Goal: Task Accomplishment & Management: Manage account settings

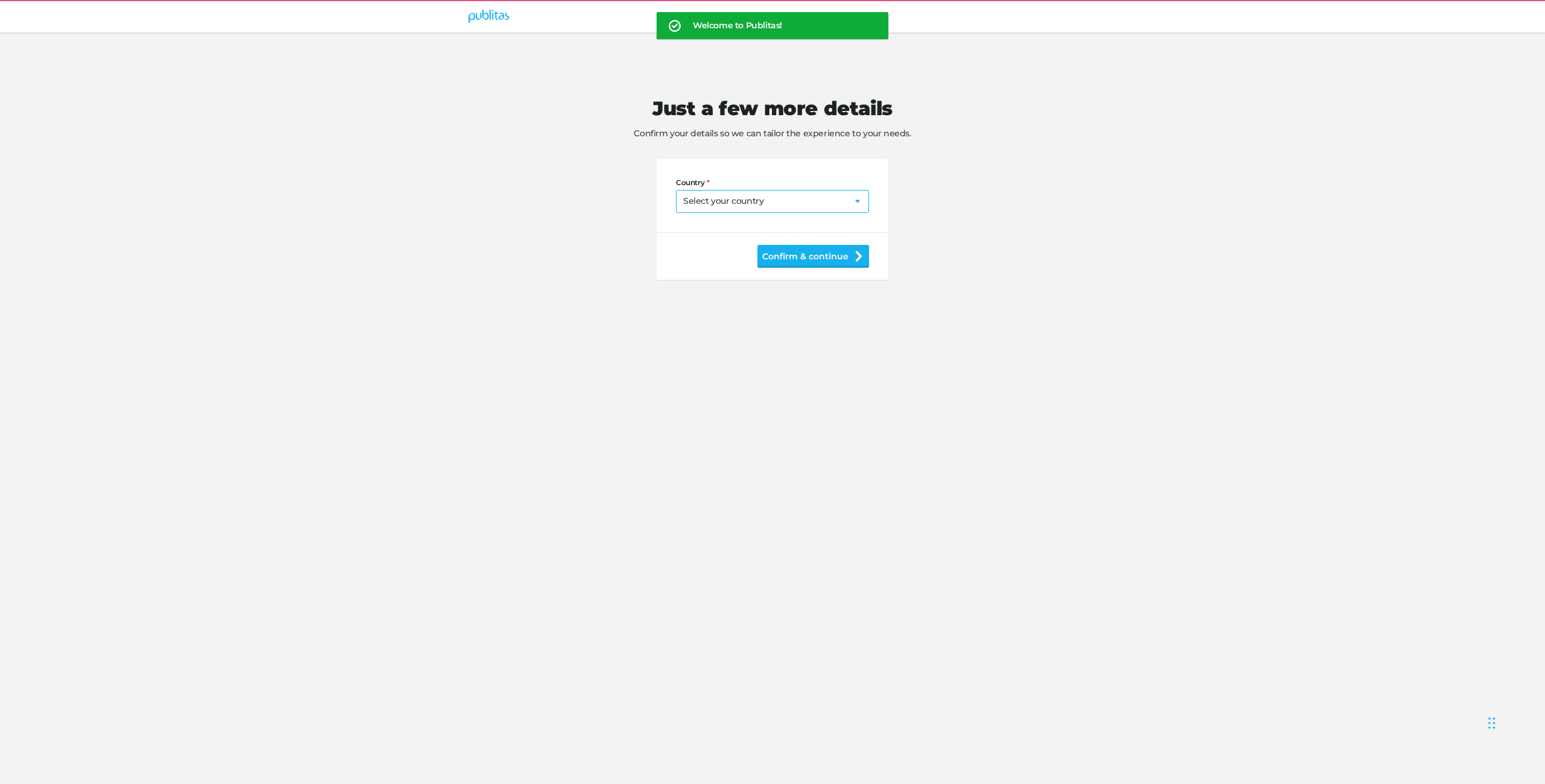
click at [747, 208] on select "Select your country [GEOGRAPHIC_DATA] [GEOGRAPHIC_DATA] [GEOGRAPHIC_DATA] [US_S…" at bounding box center [772, 201] width 193 height 23
select select "US"
click at [731, 236] on input "Postal code" at bounding box center [729, 230] width 107 height 13
type input "1234"
click at [800, 292] on button "Confirm & continue" at bounding box center [813, 281] width 112 height 23
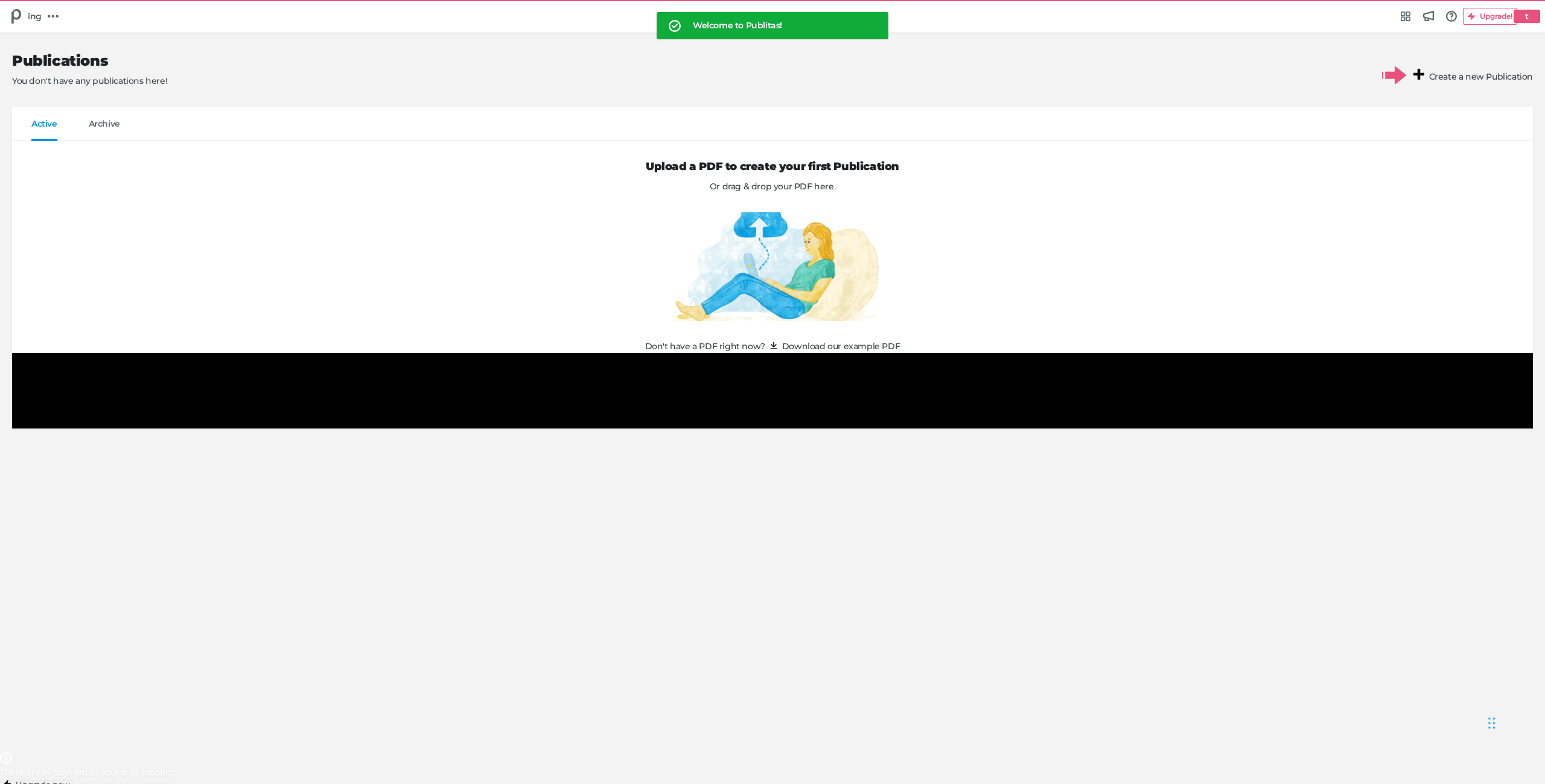
click at [1524, 14] on icon at bounding box center [1530, 15] width 11 height 11
click at [92, 56] on div "Manage account ing" at bounding box center [50, 44] width 85 height 23
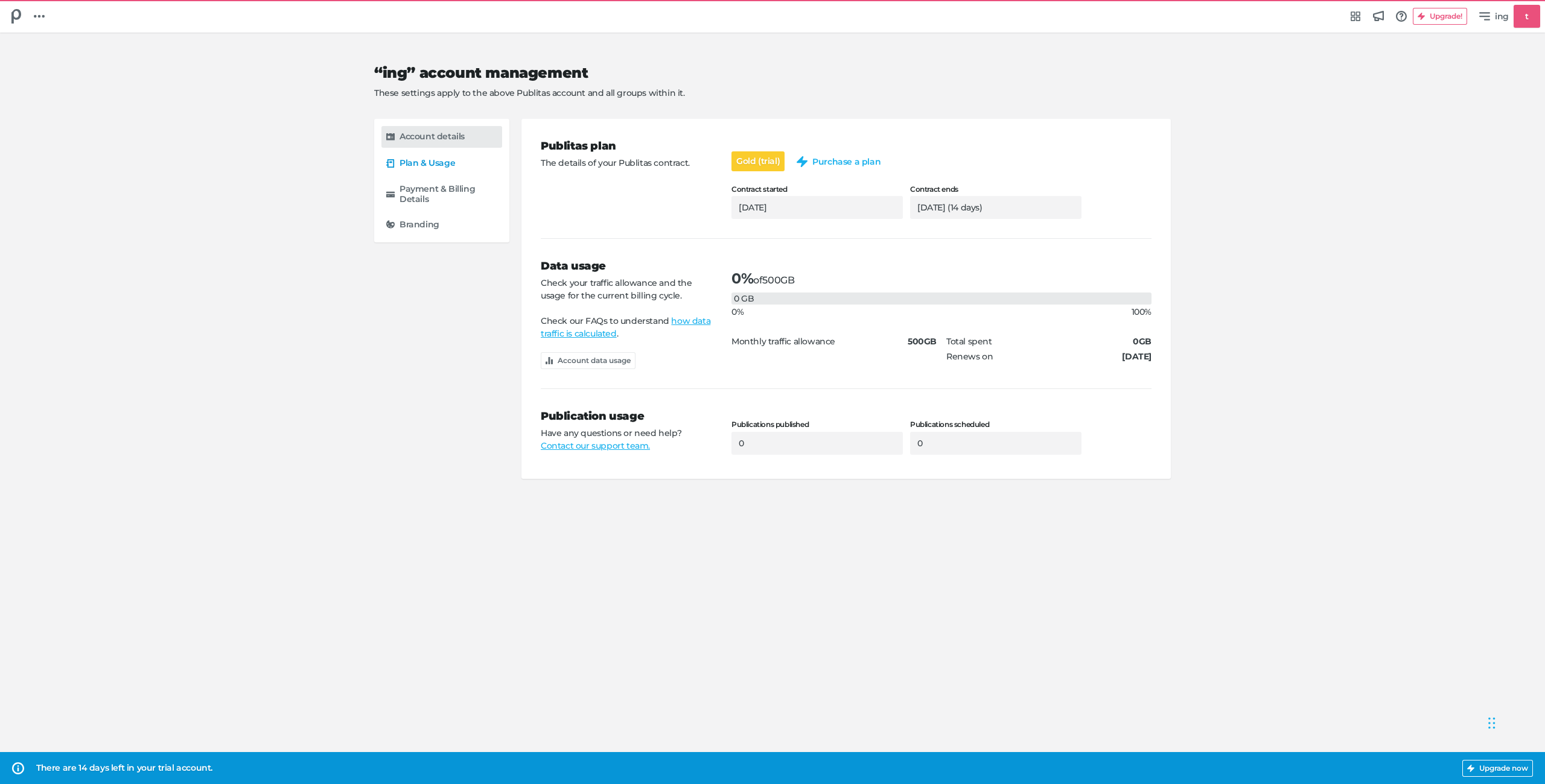
click at [459, 132] on h5 "Account details" at bounding box center [432, 136] width 65 height 10
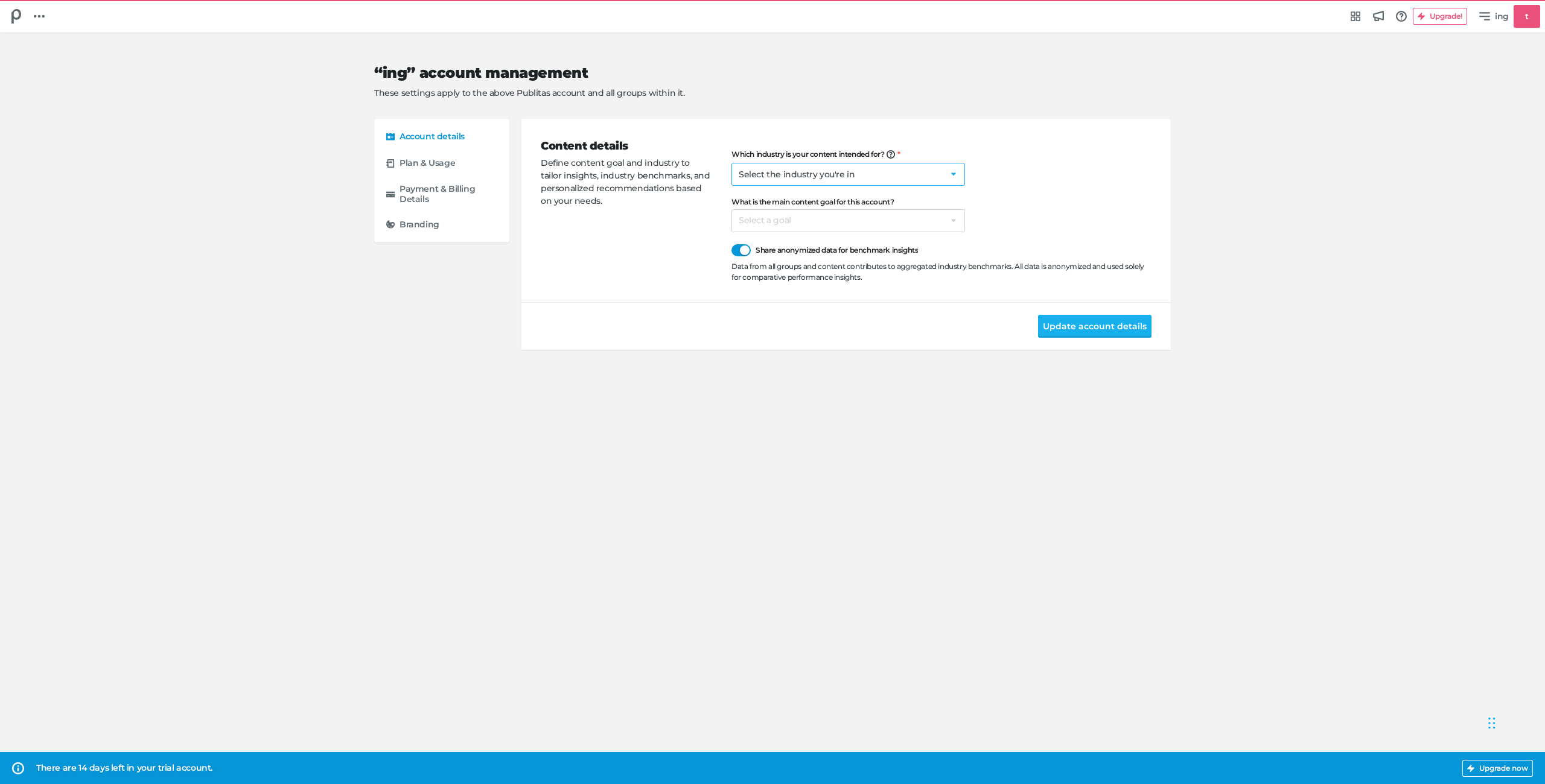
click at [814, 172] on select "Select the industry you're in Home & Living Supermarkets/Food & Beverage DIY/Eq…" at bounding box center [848, 174] width 234 height 23
select select "na"
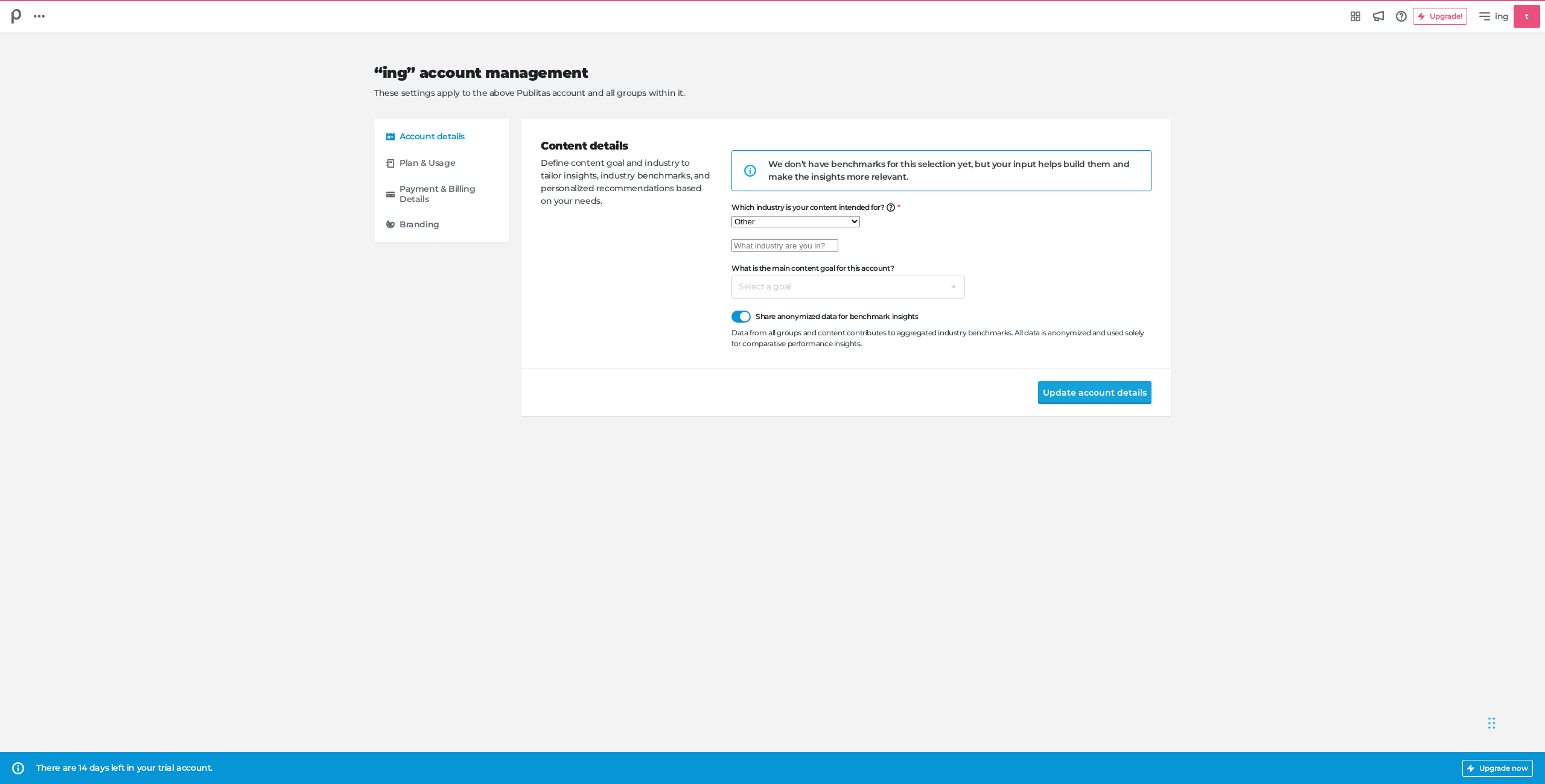
click at [1113, 404] on button "Update account details" at bounding box center [1094, 392] width 113 height 23
click at [838, 252] on input "text" at bounding box center [784, 245] width 107 height 13
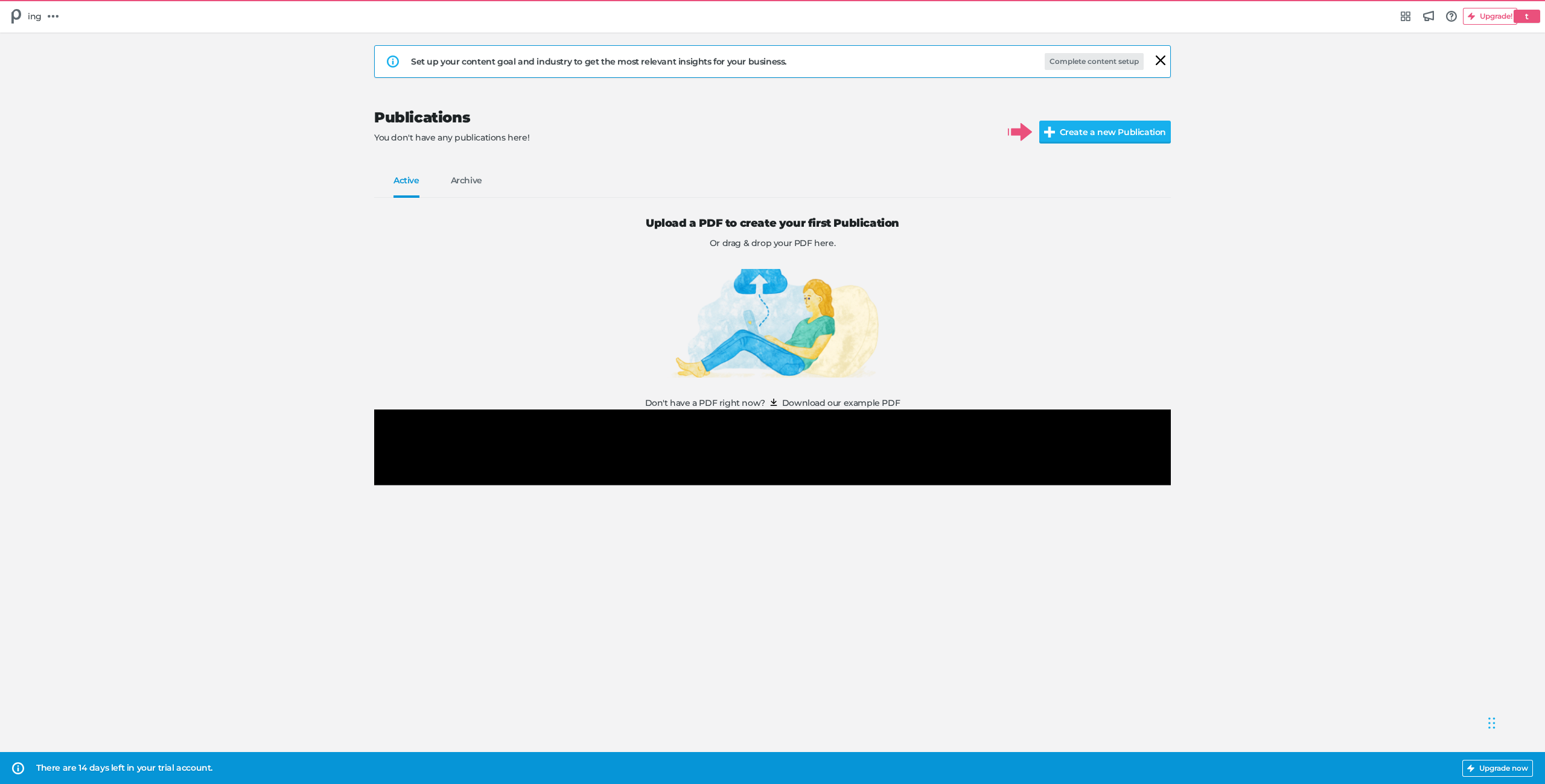
click at [1098, 62] on button "Complete content setup" at bounding box center [1094, 62] width 99 height 17
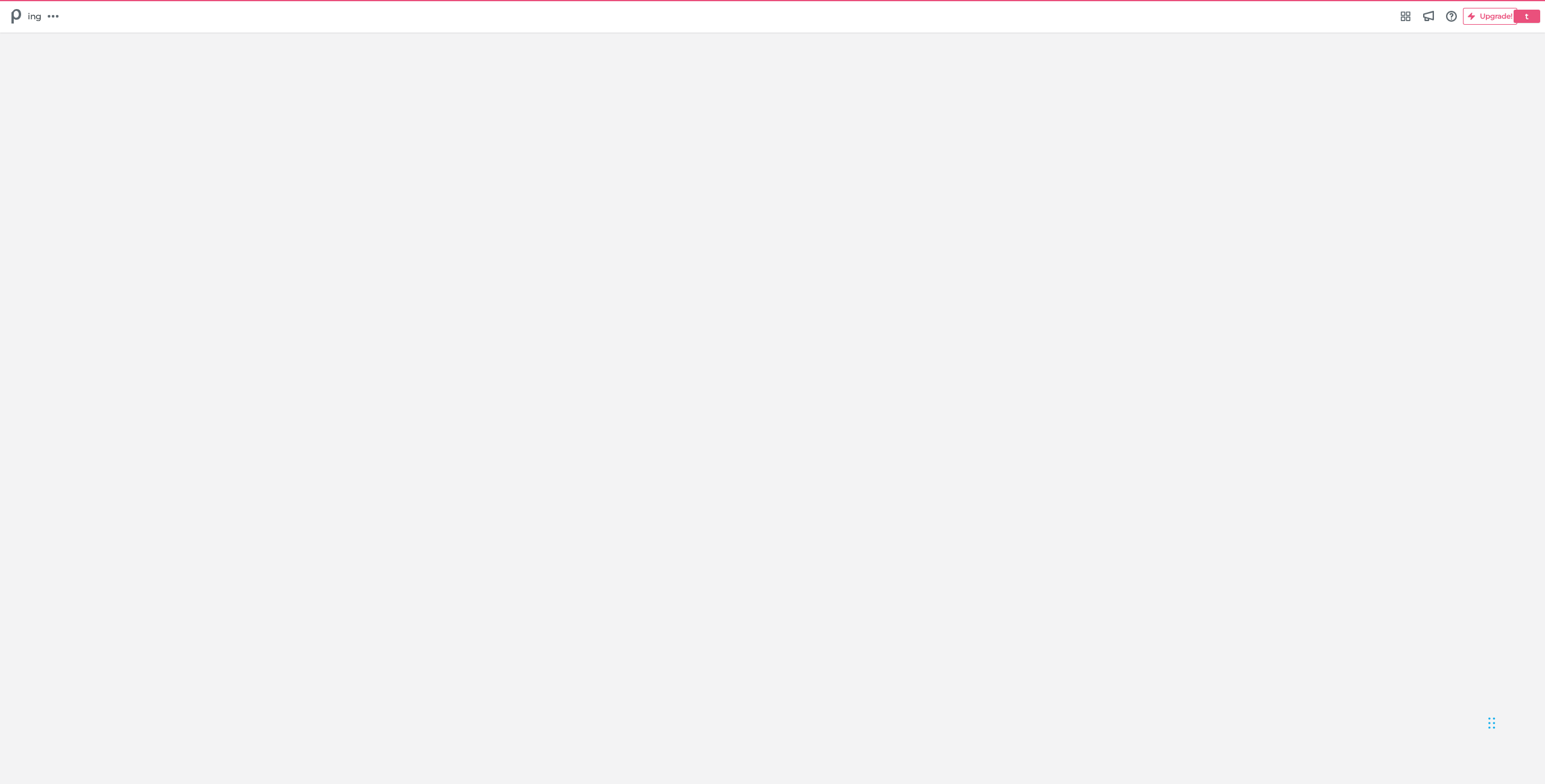
select select "Europe/Amsterdam"
select select "US"
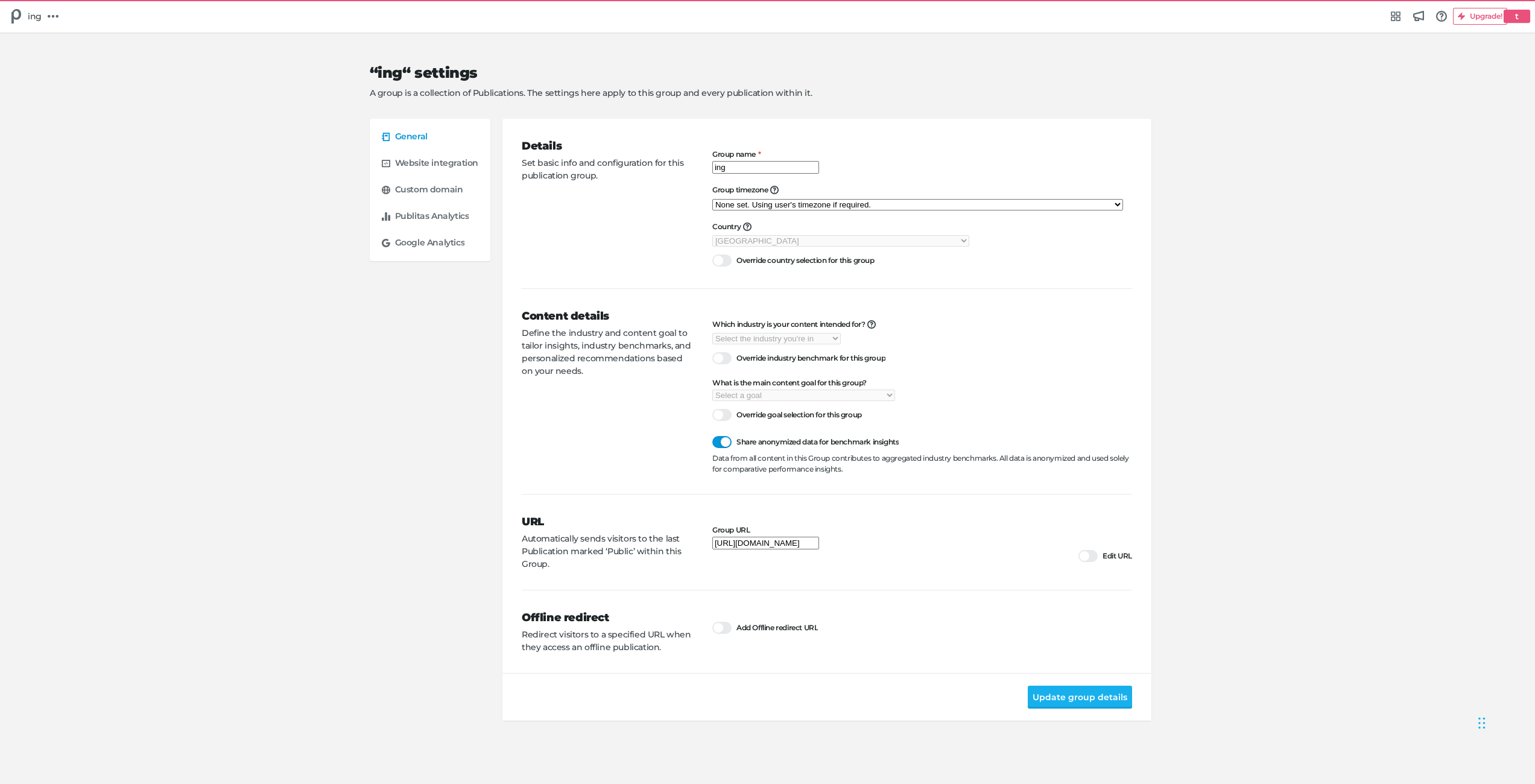
click at [1509, 17] on div "t" at bounding box center [1517, 17] width 26 height 13
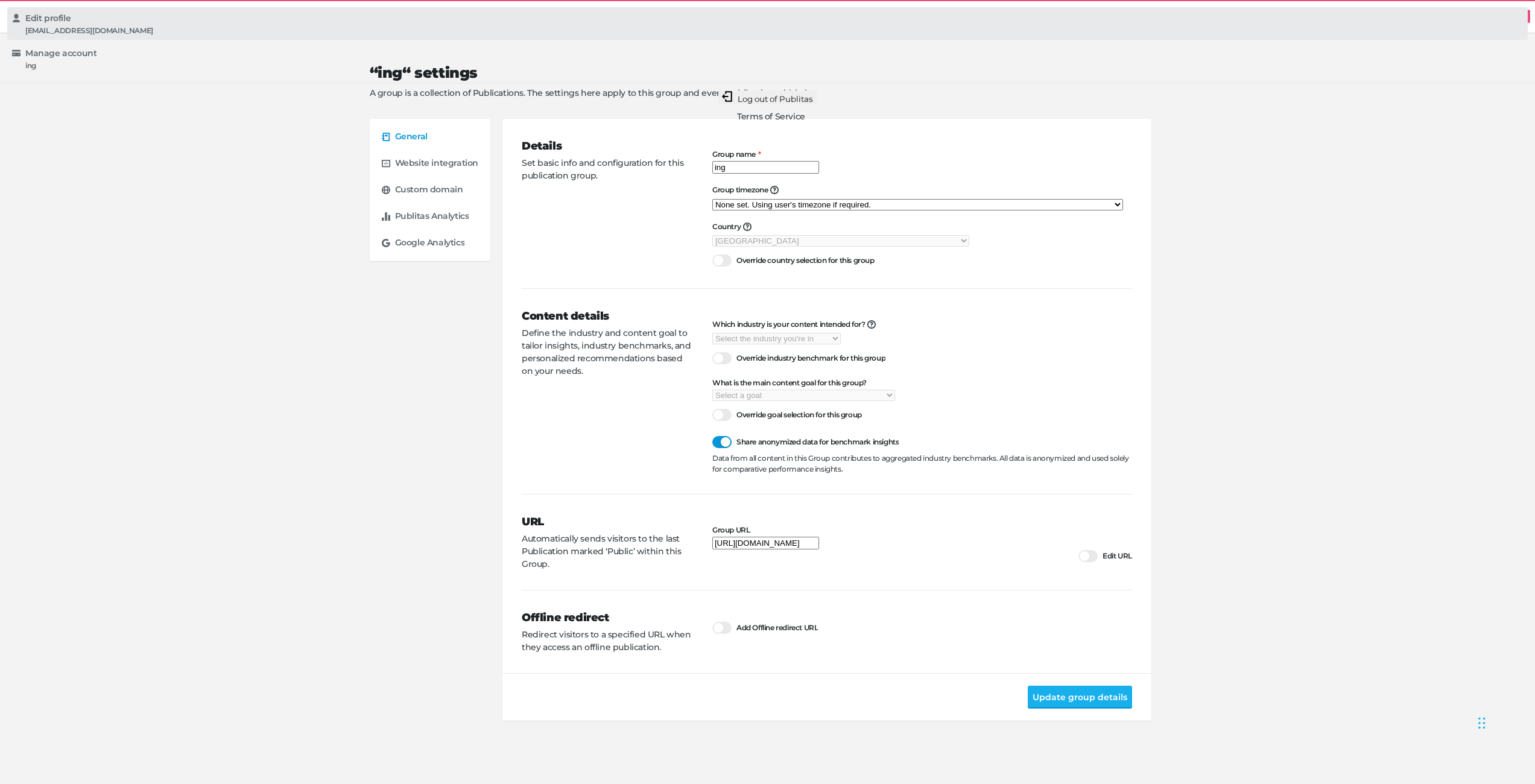
click at [1464, 24] on div "Edit profile" at bounding box center [774, 18] width 1498 height 12
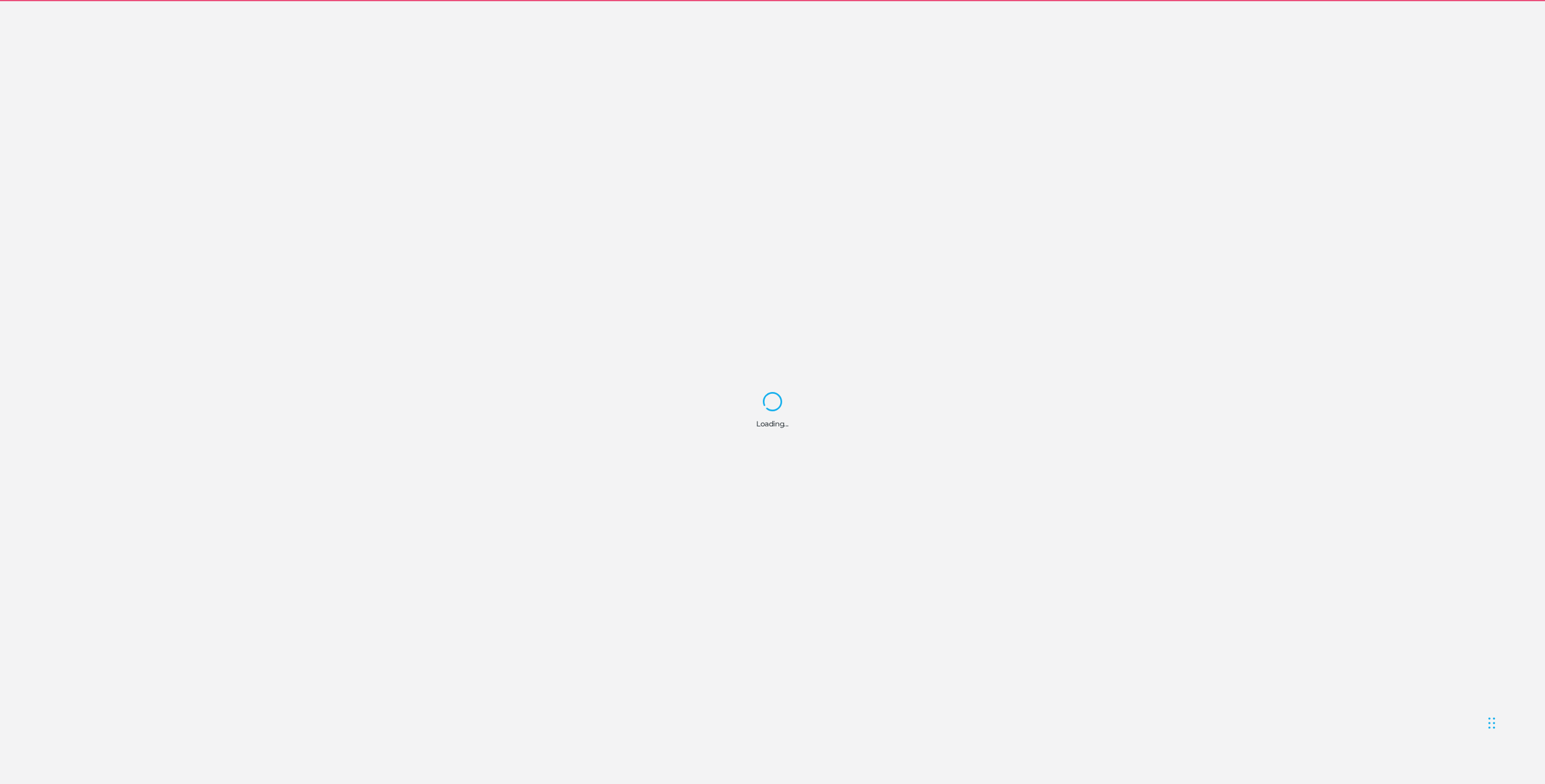
select select "Europe/Amsterdam"
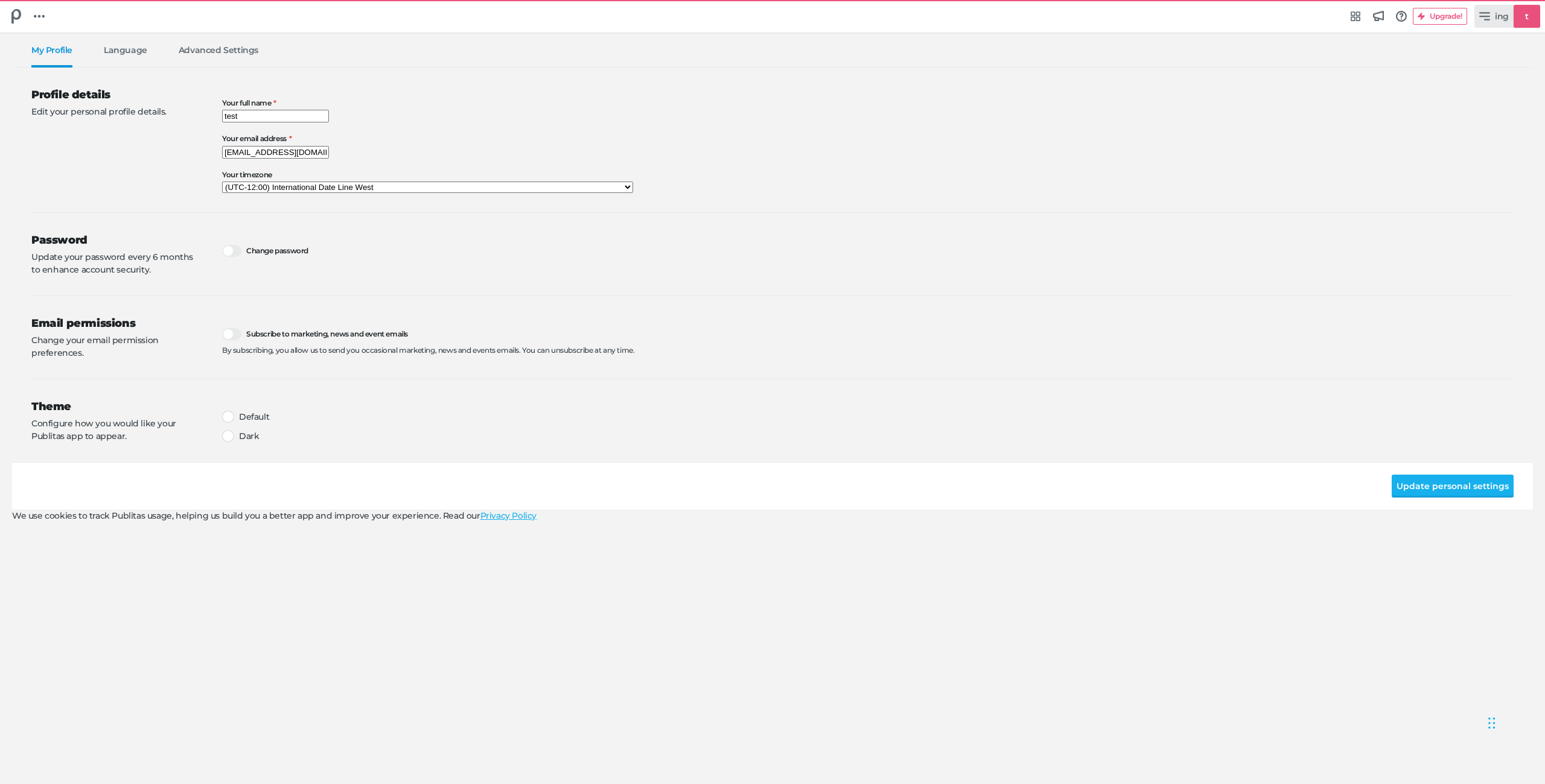
click at [1487, 17] on icon at bounding box center [1484, 16] width 11 height 11
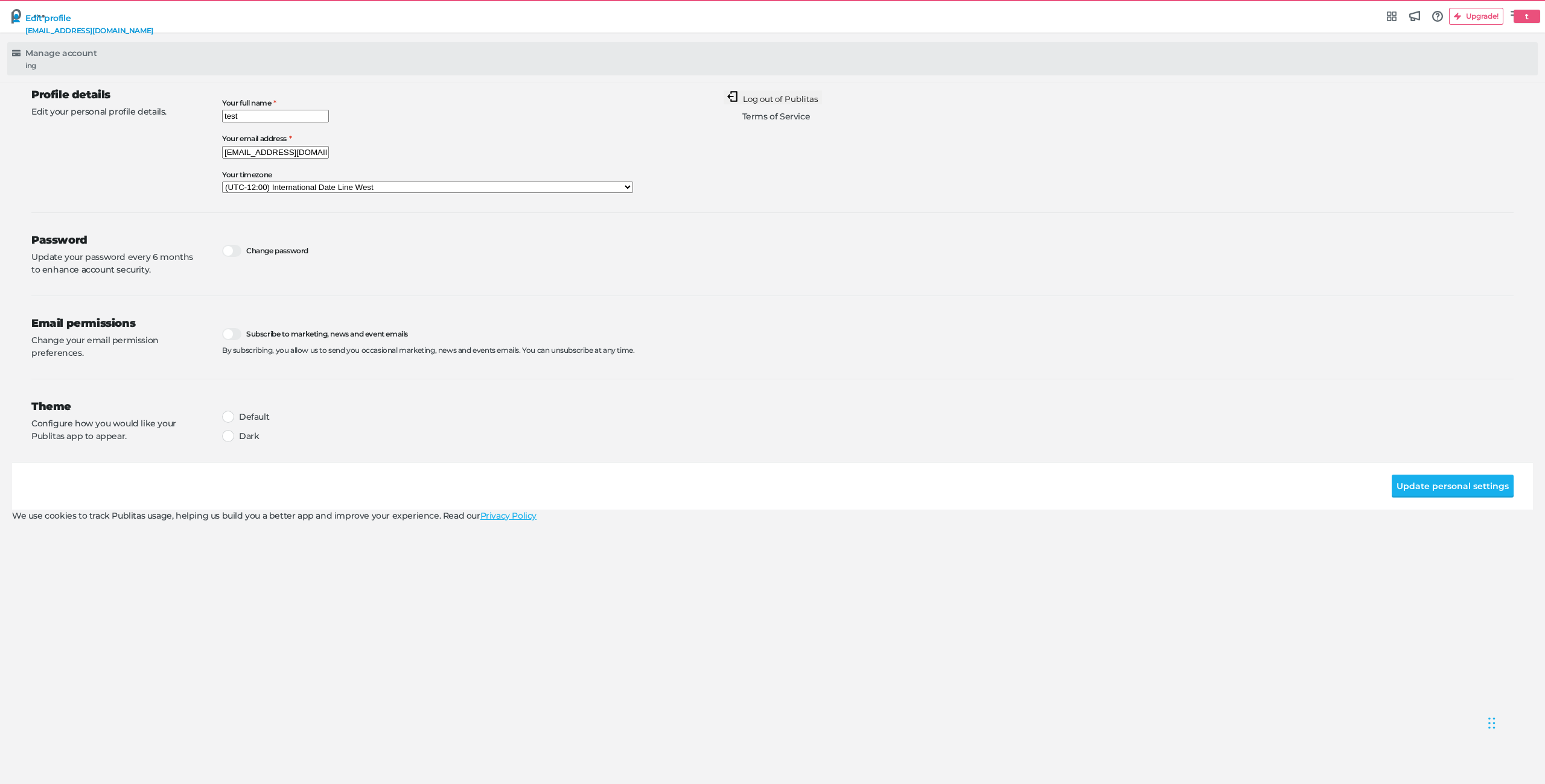
click at [1448, 70] on div "Manage account ing" at bounding box center [772, 58] width 1521 height 23
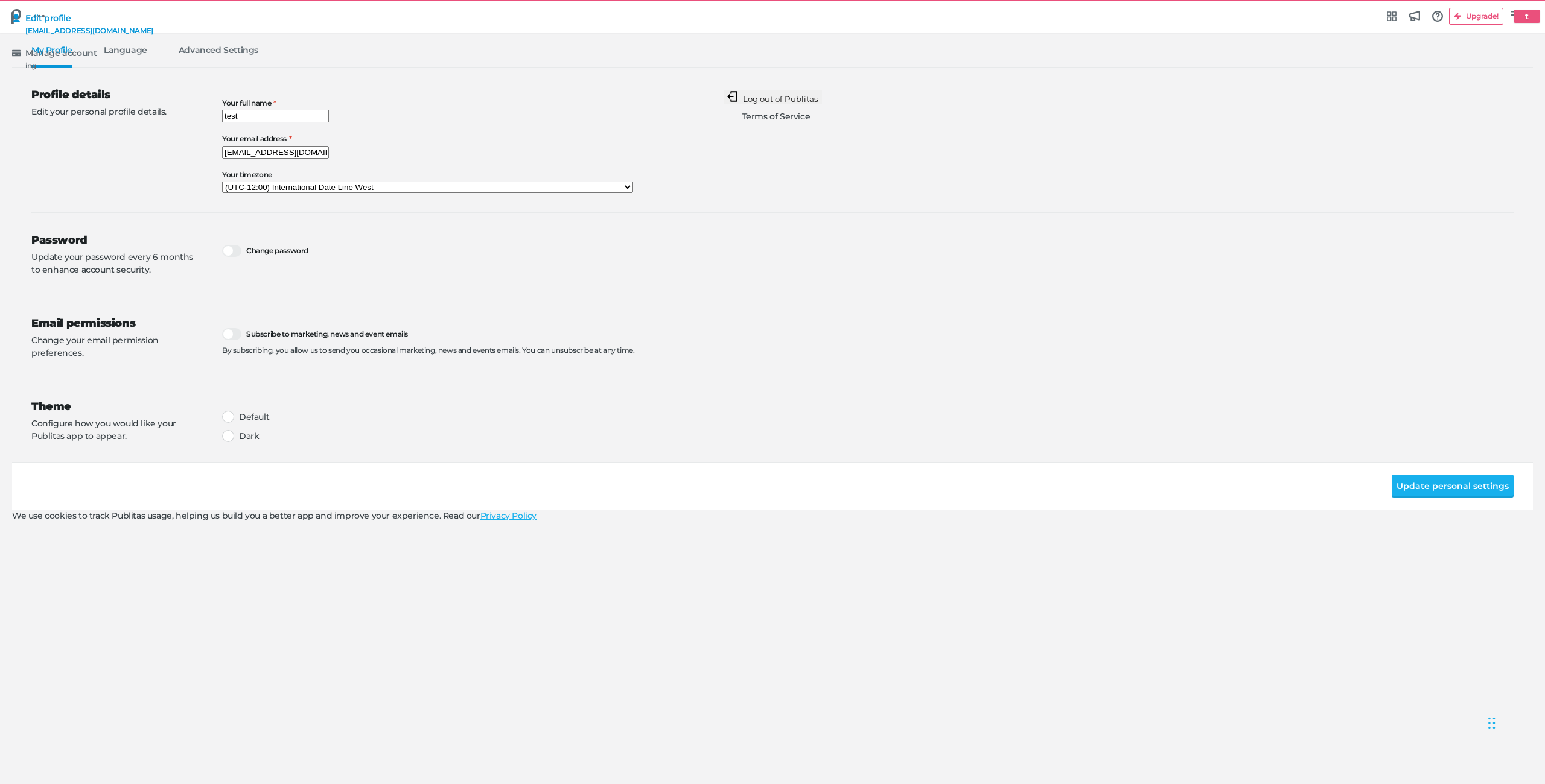
select select "na"
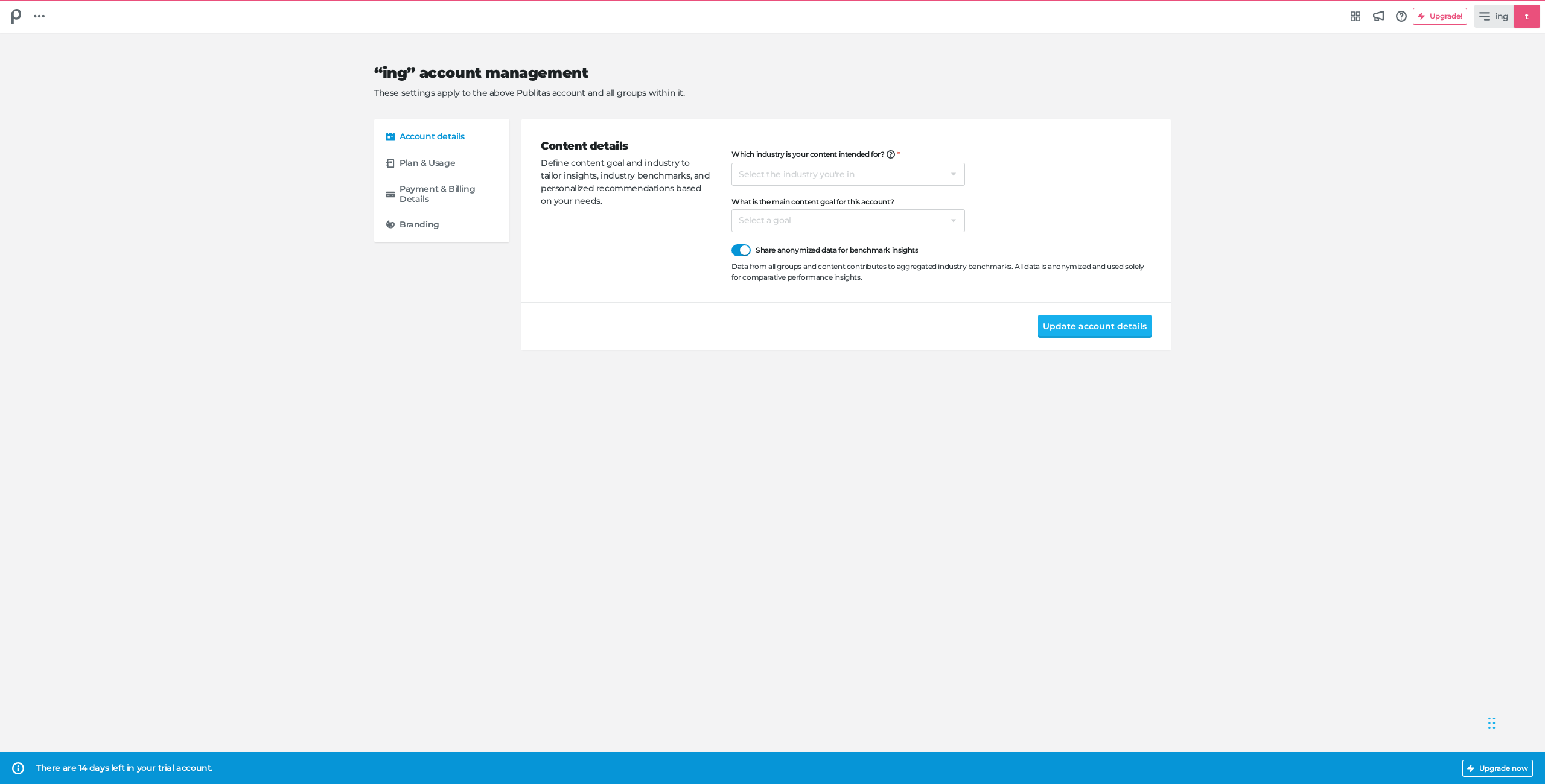
click at [1524, 19] on h5 "t" at bounding box center [1526, 17] width 13 height 20
click at [822, 105] on button "Log out of Publitas" at bounding box center [772, 97] width 99 height 14
